Goal: Information Seeking & Learning: Compare options

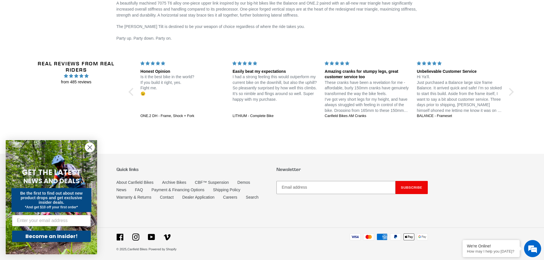
scroll to position [962, 0]
click at [133, 180] on link "About Canfield Bikes" at bounding box center [135, 182] width 37 height 5
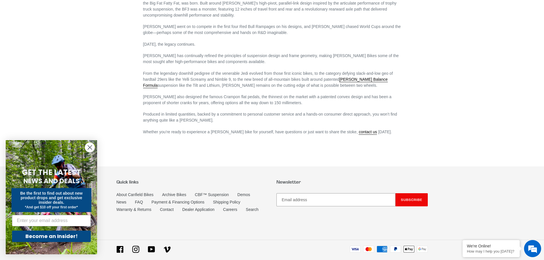
scroll to position [350, 0]
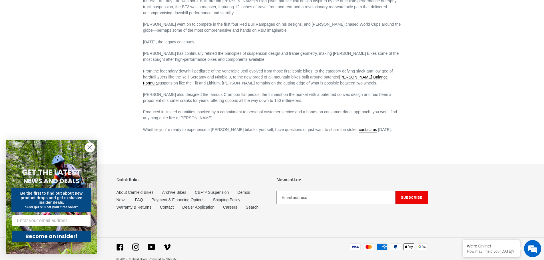
click at [240, 177] on div "Quick links About Canfield Bikes Archive Bikes CBF™ Suspension Demos News FAQ P…" at bounding box center [192, 194] width 151 height 35
click at [241, 190] on link "Demos" at bounding box center [243, 192] width 13 height 5
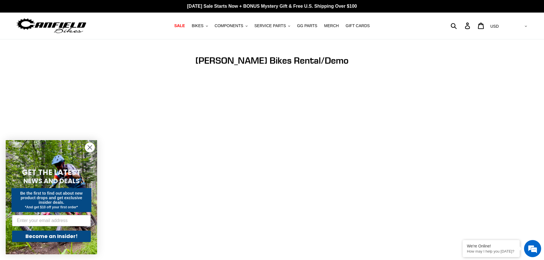
drag, startPoint x: 90, startPoint y: 146, endPoint x: 96, endPoint y: 146, distance: 6.6
click at [90, 146] on circle "Close dialog" at bounding box center [89, 147] width 9 height 9
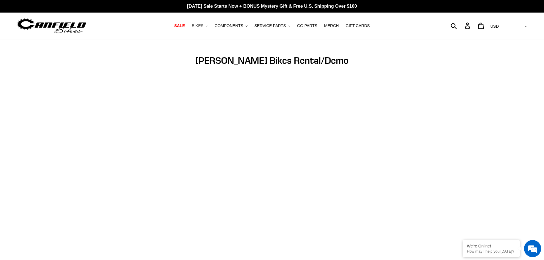
click at [210, 25] on button "BIKES .cls-1{fill:#231f20}" at bounding box center [200, 26] width 22 height 8
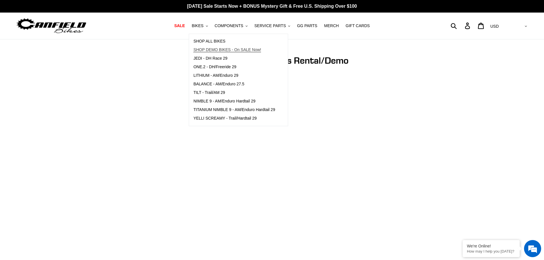
click at [215, 51] on span "SHOP DEMO BIKES - On SALE Now!" at bounding box center [227, 49] width 68 height 5
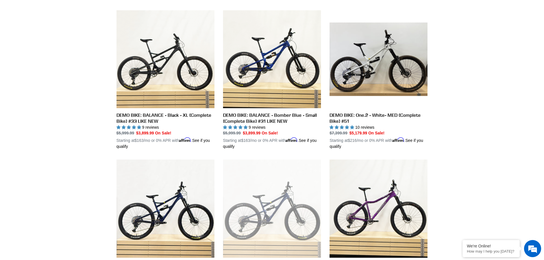
scroll to position [143, 0]
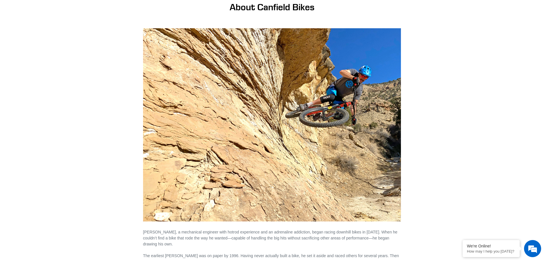
scroll to position [114, 0]
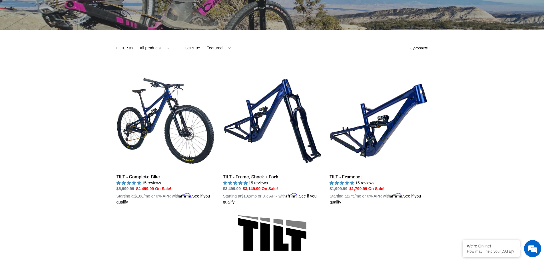
scroll to position [105, 0]
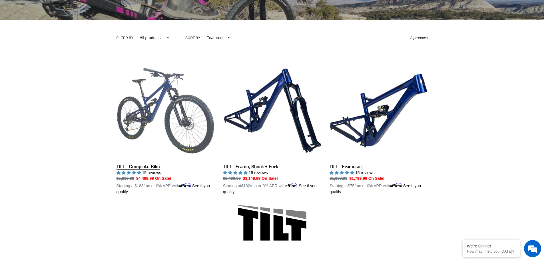
click at [156, 103] on link "TILT - Complete Bike" at bounding box center [166, 129] width 98 height 134
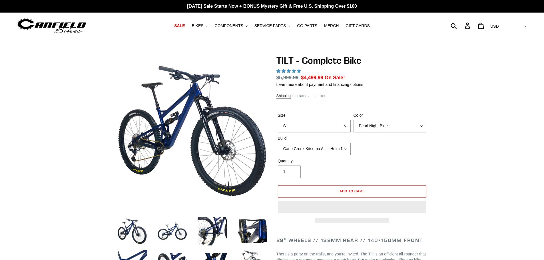
select select "highest-rating"
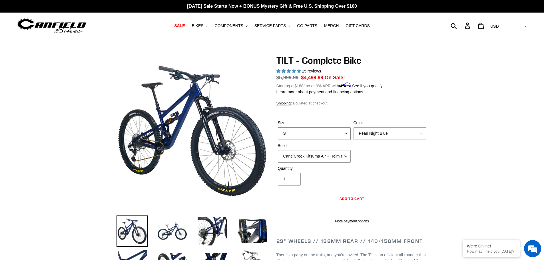
click at [342, 130] on select "S M L" at bounding box center [314, 133] width 73 height 13
select select "L"
click at [278, 127] on select "S M L" at bounding box center [314, 133] width 73 height 13
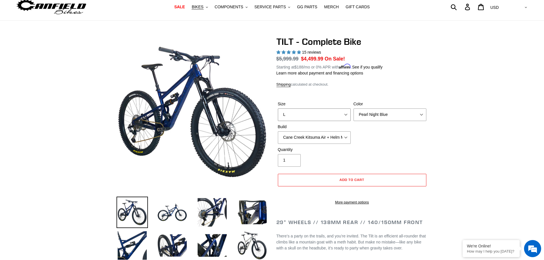
scroll to position [29, 0]
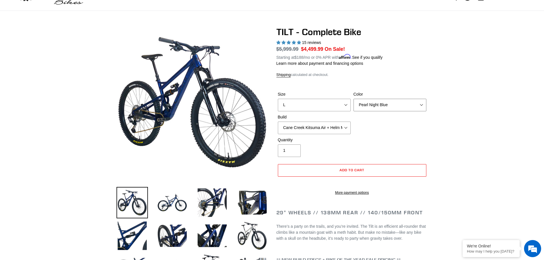
click at [421, 102] on select "Pearl Night Blue Stealth Silver Raw" at bounding box center [390, 105] width 73 height 13
click at [354, 99] on select "Pearl Night Blue Stealth Silver Raw" at bounding box center [390, 105] width 73 height 13
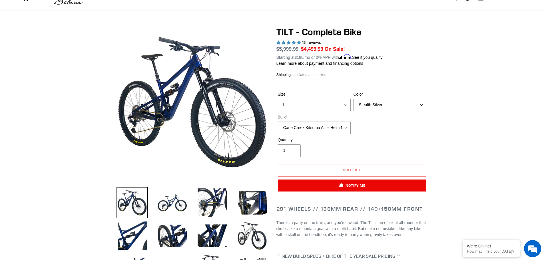
click at [422, 104] on select "Pearl Night Blue Stealth Silver Raw" at bounding box center [390, 105] width 73 height 13
click at [354, 99] on select "Pearl Night Blue Stealth Silver Raw" at bounding box center [390, 105] width 73 height 13
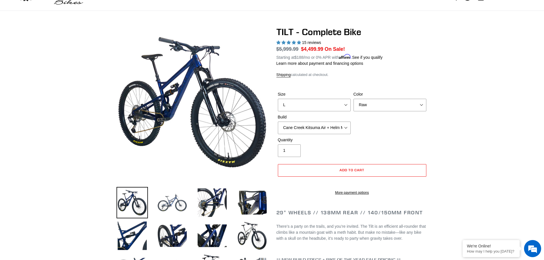
click at [171, 200] on img at bounding box center [171, 202] width 31 height 31
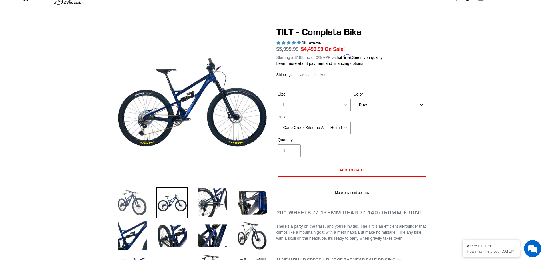
click at [138, 197] on img at bounding box center [132, 202] width 31 height 31
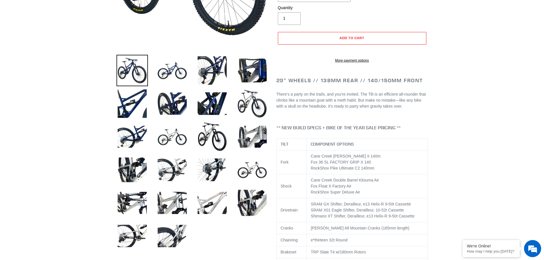
scroll to position [171, 0]
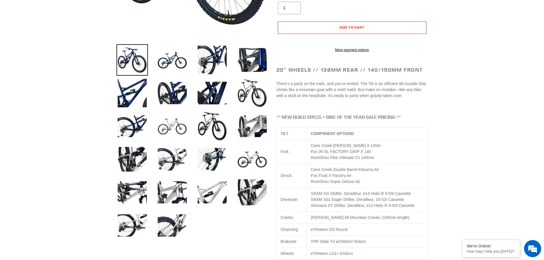
click at [178, 129] on img at bounding box center [171, 126] width 31 height 31
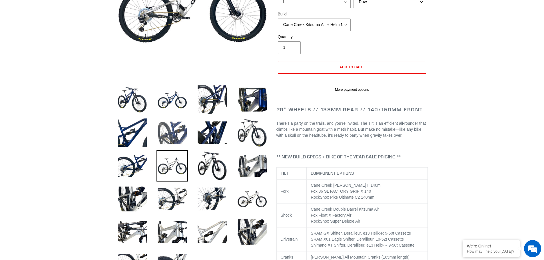
scroll to position [86, 0]
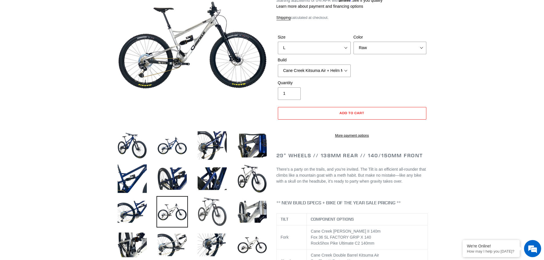
click at [207, 209] on img at bounding box center [211, 211] width 31 height 31
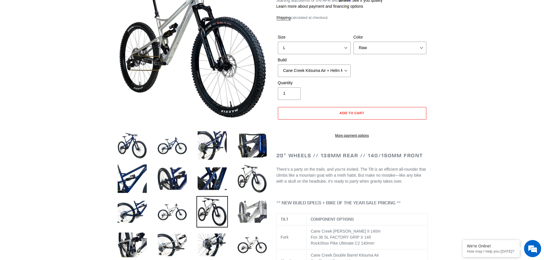
click at [245, 210] on img at bounding box center [251, 211] width 31 height 31
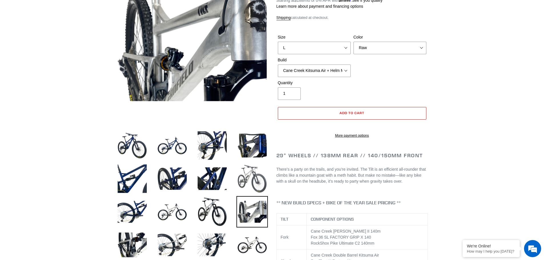
click at [249, 176] on img at bounding box center [251, 178] width 31 height 31
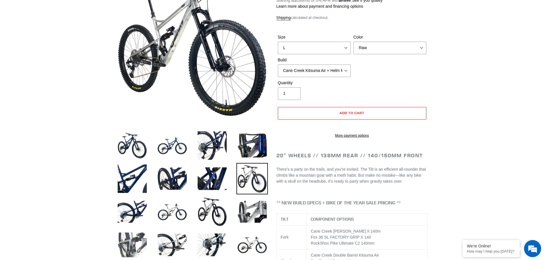
click at [139, 238] on img at bounding box center [132, 244] width 31 height 31
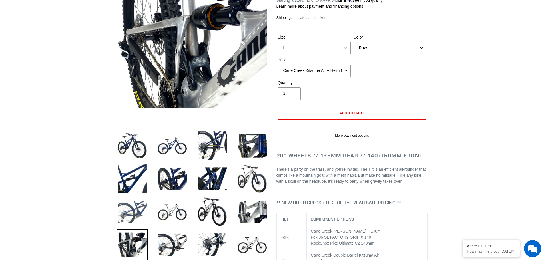
click at [141, 201] on img at bounding box center [132, 211] width 31 height 31
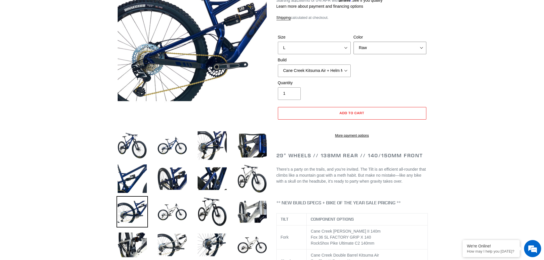
click at [418, 52] on select "Pearl Night Blue Stealth Silver Raw" at bounding box center [390, 48] width 73 height 13
select select "Pearl Night Blue"
click at [354, 42] on select "Pearl Night Blue Stealth Silver Raw" at bounding box center [390, 48] width 73 height 13
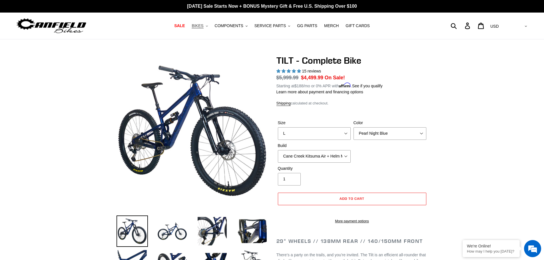
click at [210, 26] on button "BIKES .cls-1{fill:#231f20}" at bounding box center [200, 26] width 22 height 8
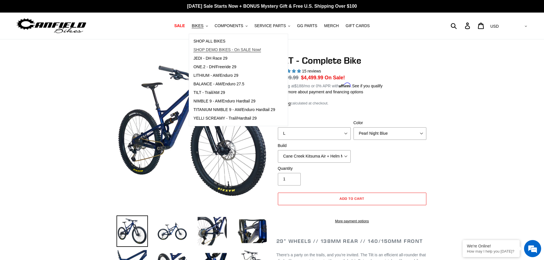
click at [216, 49] on span "SHOP DEMO BIKES - On SALE Now!" at bounding box center [227, 49] width 68 height 5
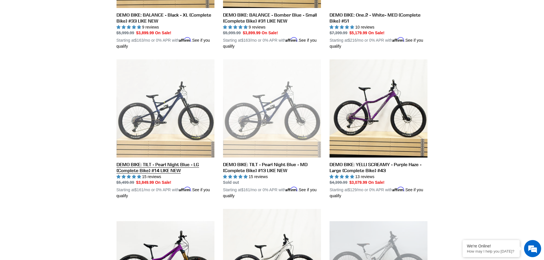
click at [159, 165] on link "DEMO BIKE: TILT - Pearl Night Blue - LG (Complete Bike) #14 LIKE NEW" at bounding box center [166, 129] width 98 height 140
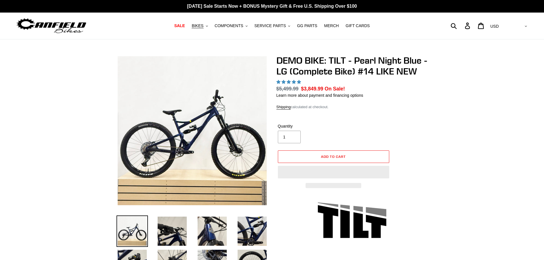
select select "highest-rating"
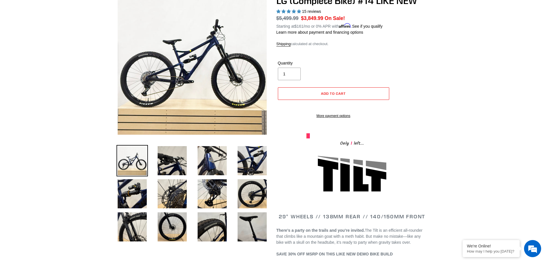
scroll to position [57, 0]
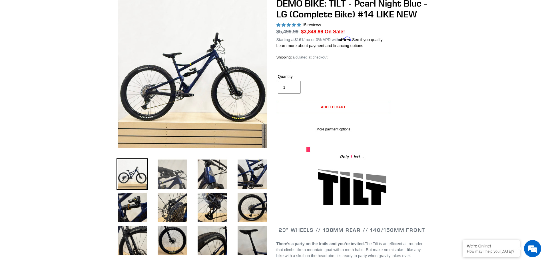
click at [170, 179] on img at bounding box center [171, 173] width 31 height 31
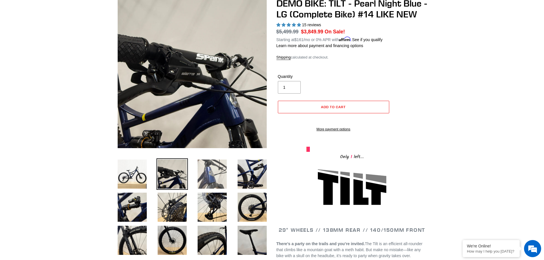
click at [210, 177] on img at bounding box center [211, 173] width 31 height 31
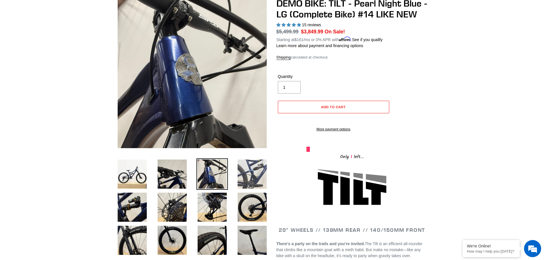
click at [255, 176] on img at bounding box center [251, 173] width 31 height 31
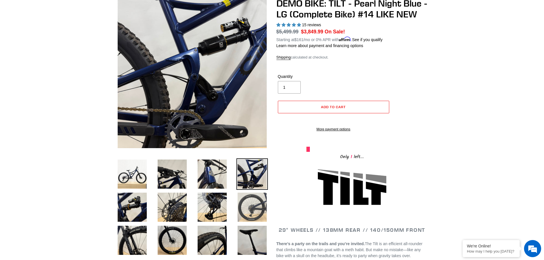
click at [243, 204] on img at bounding box center [251, 207] width 31 height 31
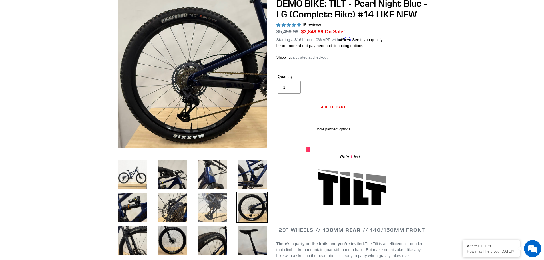
click at [212, 206] on img at bounding box center [211, 207] width 31 height 31
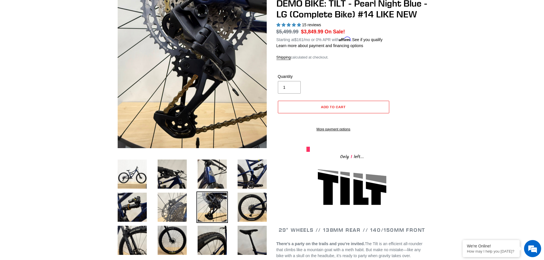
click at [180, 200] on img at bounding box center [171, 207] width 31 height 31
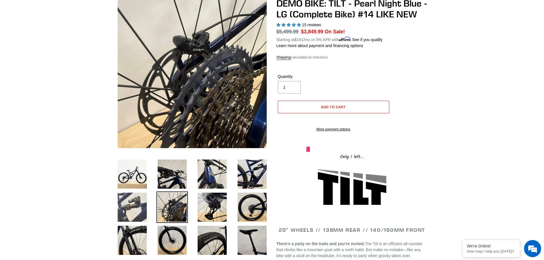
click at [134, 203] on img at bounding box center [132, 207] width 31 height 31
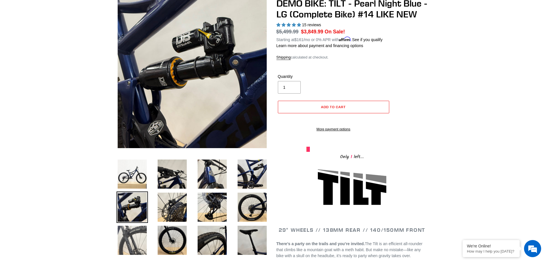
click at [134, 245] on img at bounding box center [132, 240] width 31 height 31
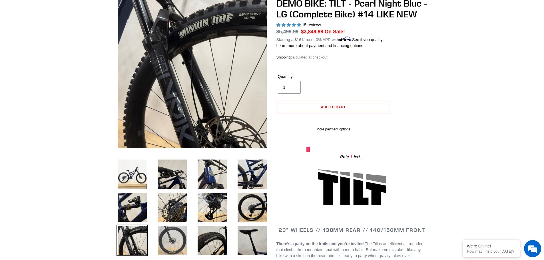
click at [171, 239] on img at bounding box center [171, 240] width 31 height 31
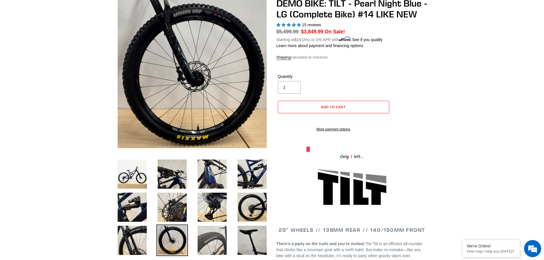
click at [206, 239] on img at bounding box center [211, 240] width 31 height 31
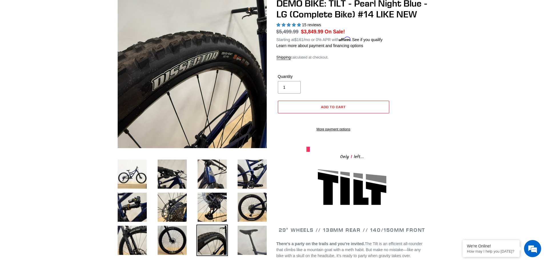
click at [253, 241] on img at bounding box center [251, 240] width 31 height 31
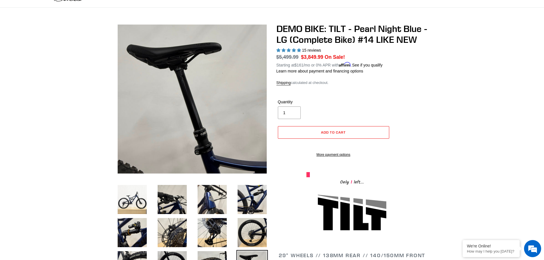
scroll to position [29, 0]
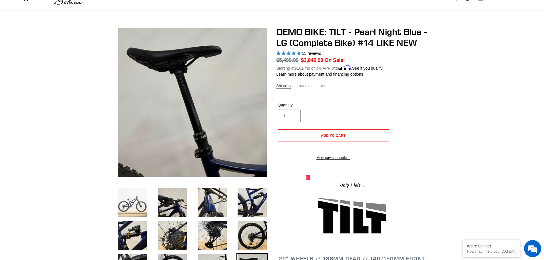
click at [134, 200] on img at bounding box center [132, 202] width 31 height 31
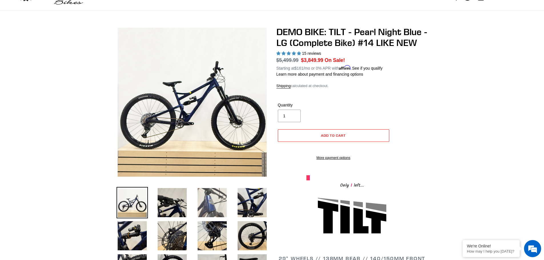
click at [204, 198] on img at bounding box center [211, 202] width 31 height 31
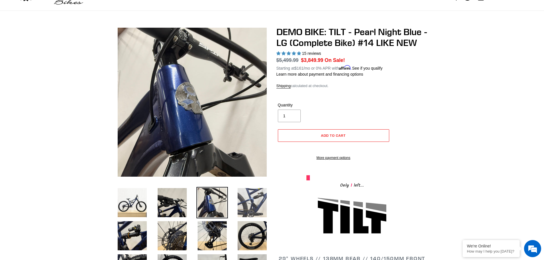
click at [252, 202] on img at bounding box center [251, 202] width 31 height 31
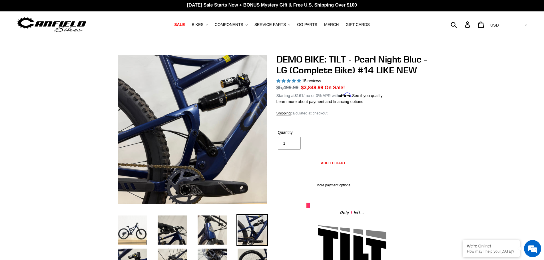
scroll to position [0, 0]
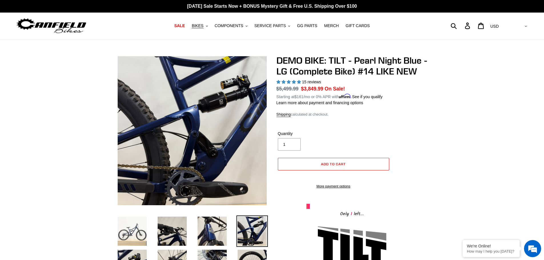
click at [132, 229] on img at bounding box center [132, 231] width 31 height 31
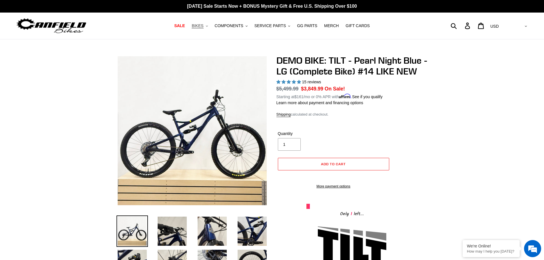
click at [210, 25] on button "BIKES .cls-1{fill:#231f20}" at bounding box center [200, 26] width 22 height 8
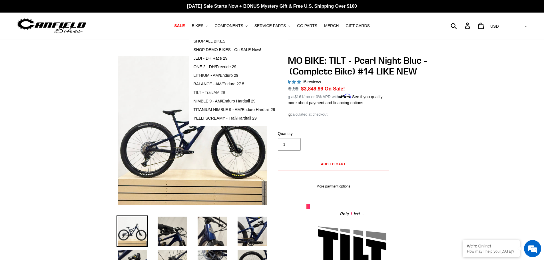
click at [219, 92] on span "TILT - Trail/AM 29" at bounding box center [209, 92] width 32 height 5
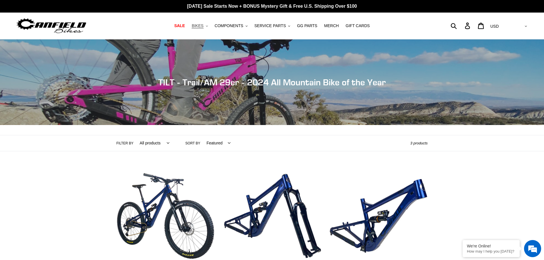
click at [210, 25] on button "BIKES .cls-1{fill:#231f20}" at bounding box center [200, 26] width 22 height 8
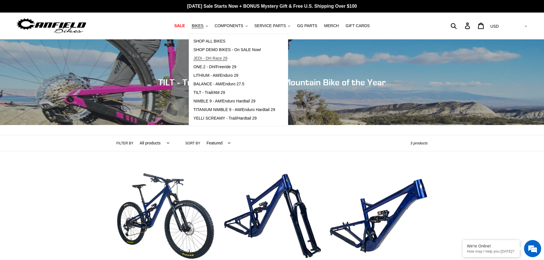
click at [227, 59] on span "JEDI - DH Race 29" at bounding box center [210, 58] width 34 height 5
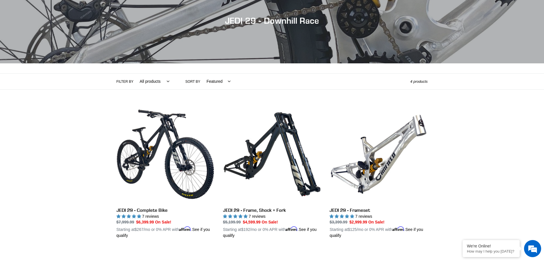
scroll to position [57, 0]
